Goal: Task Accomplishment & Management: Manage account settings

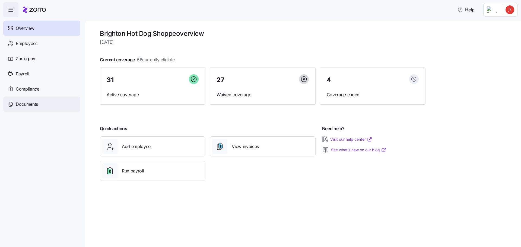
click at [26, 104] on span "Documents" at bounding box center [27, 104] width 22 height 7
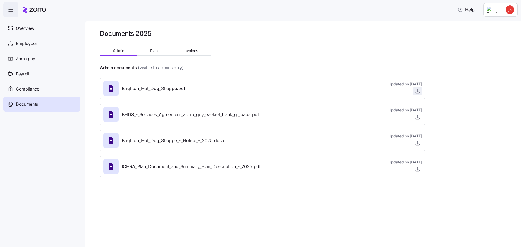
click at [418, 92] on icon "button" at bounding box center [417, 90] width 5 height 5
click at [34, 45] on span "Employees" at bounding box center [27, 43] width 22 height 7
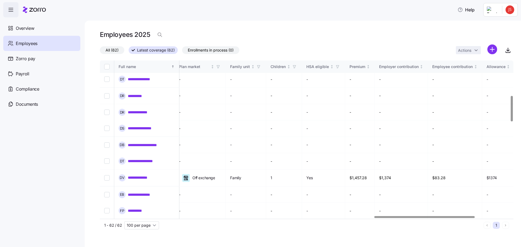
scroll to position [217, 1146]
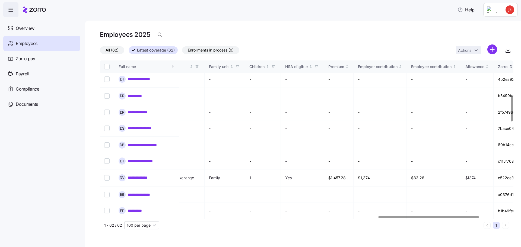
click at [475, 218] on div at bounding box center [429, 217] width 100 height 2
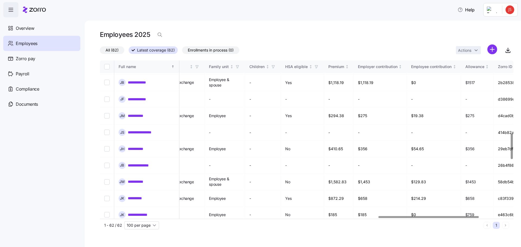
scroll to position [434, 1146]
